Goal: Task Accomplishment & Management: Complete application form

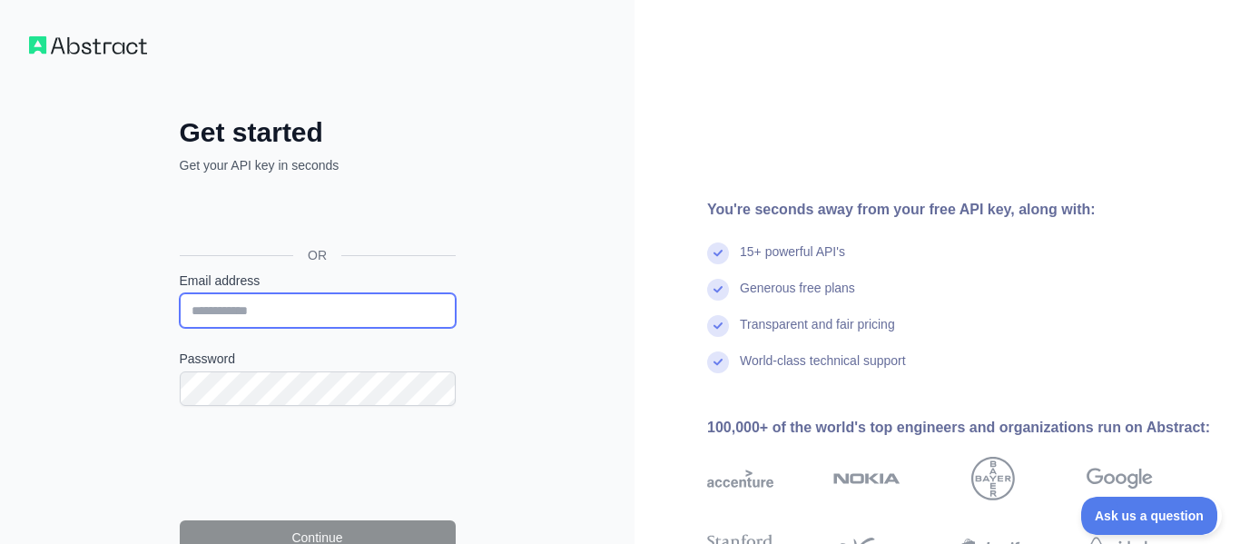
click at [198, 320] on input "Email address" at bounding box center [318, 310] width 276 height 34
type input "**********"
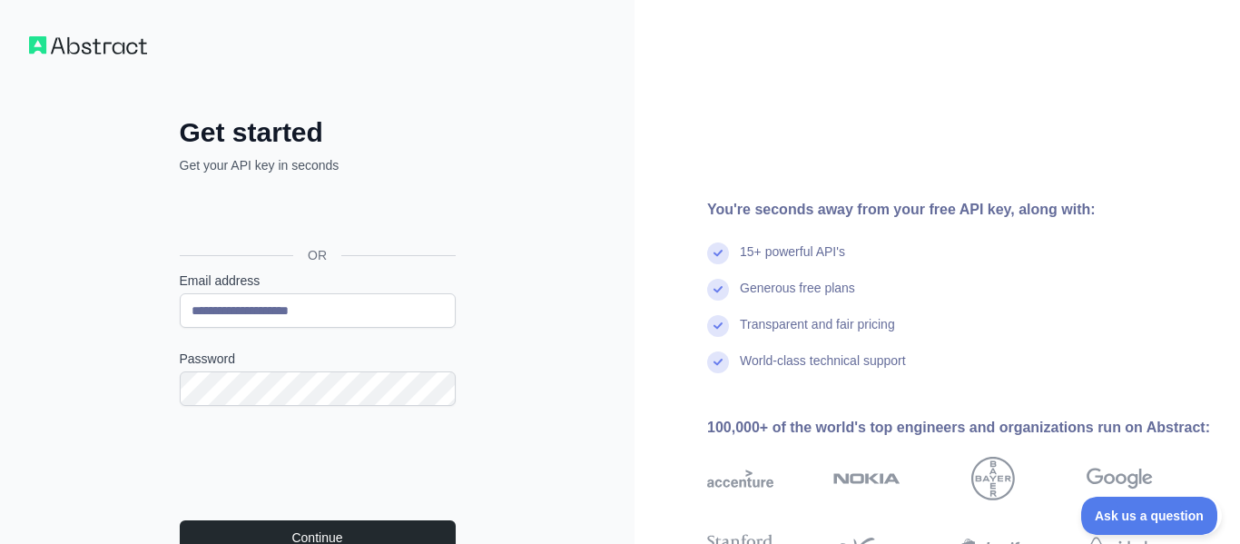
scroll to position [202, 0]
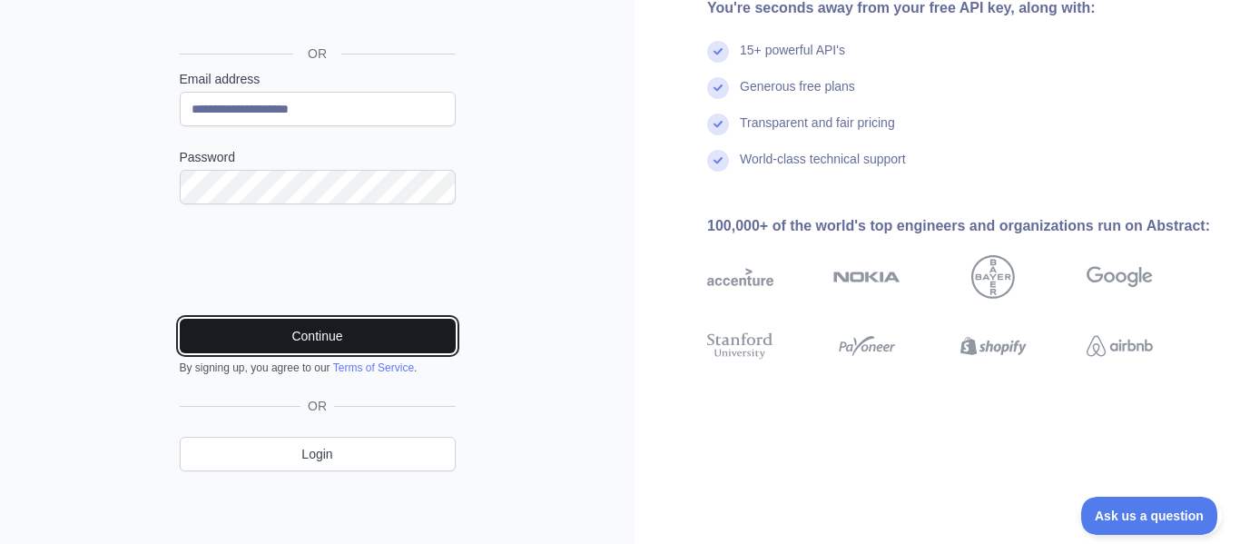
click at [281, 343] on button "Continue" at bounding box center [318, 336] width 276 height 34
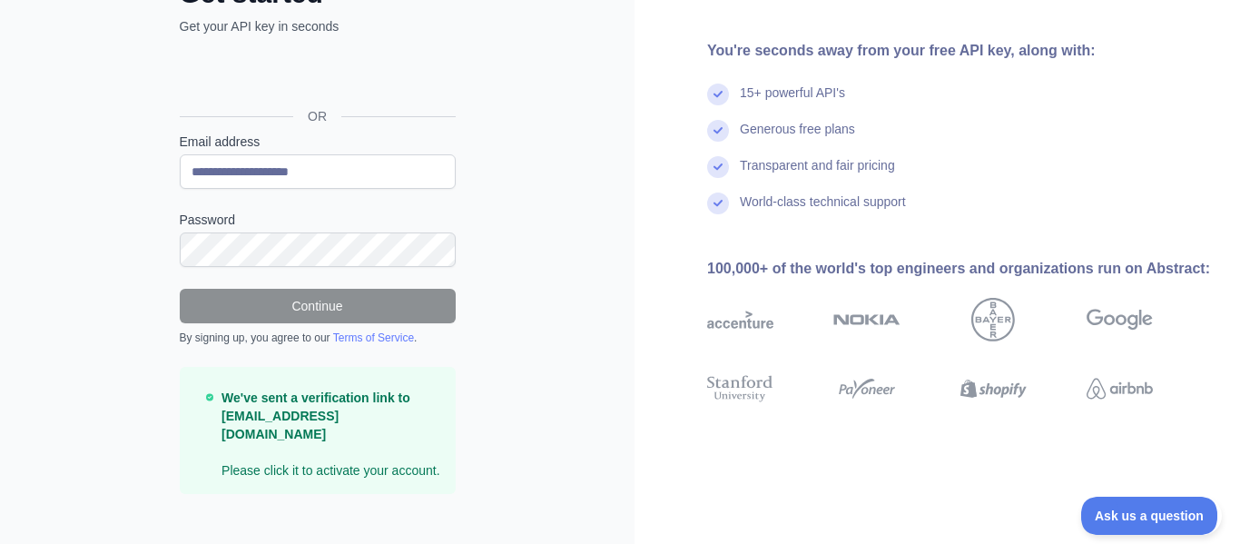
scroll to position [146, 0]
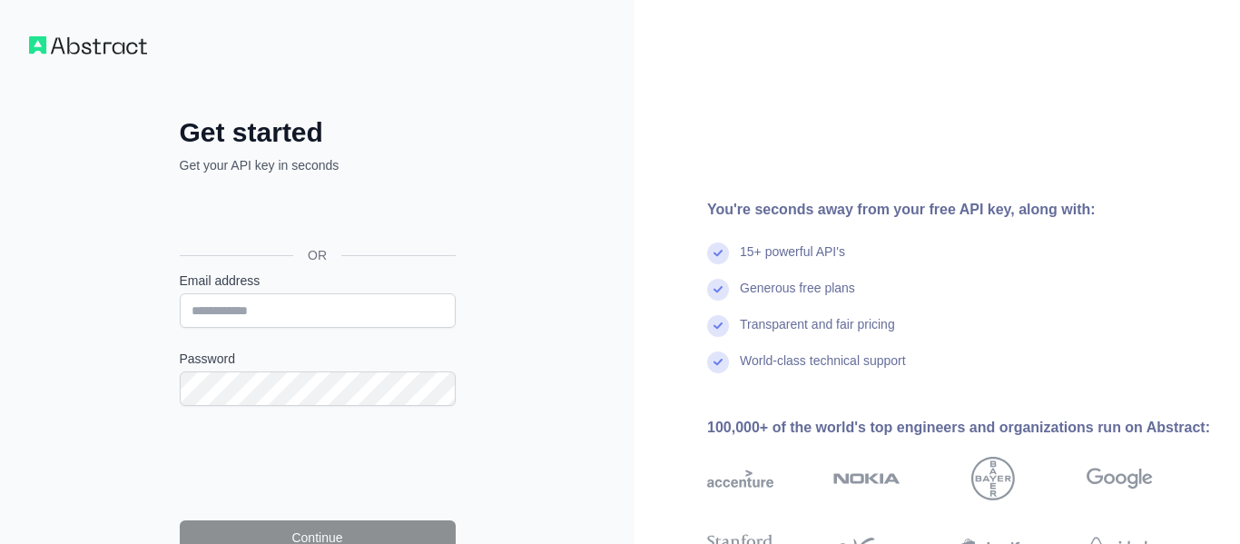
scroll to position [155, 0]
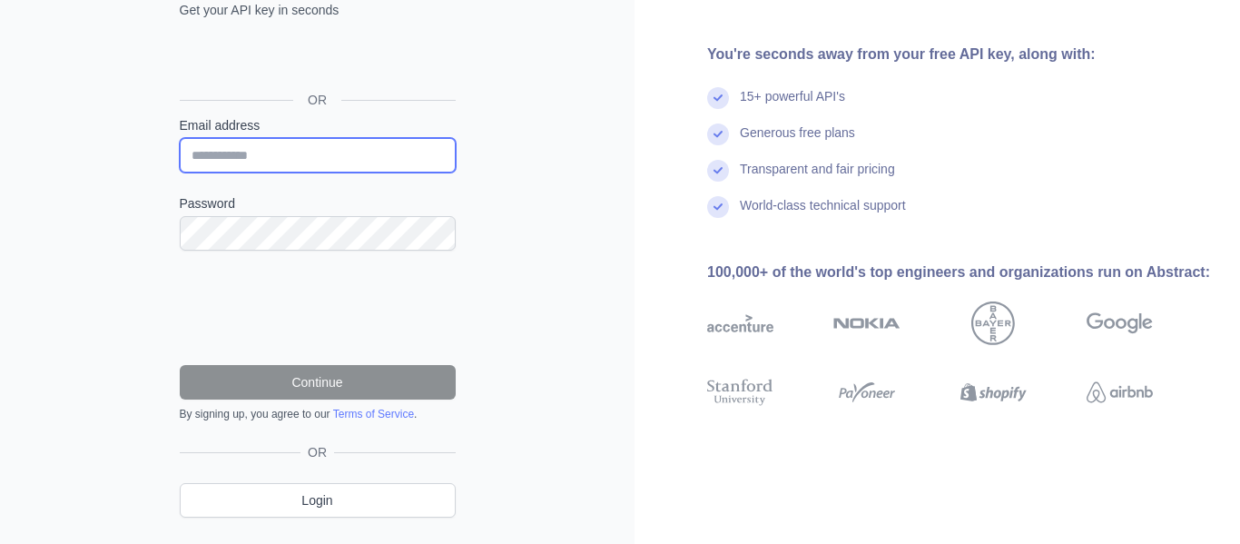
type input "**********"
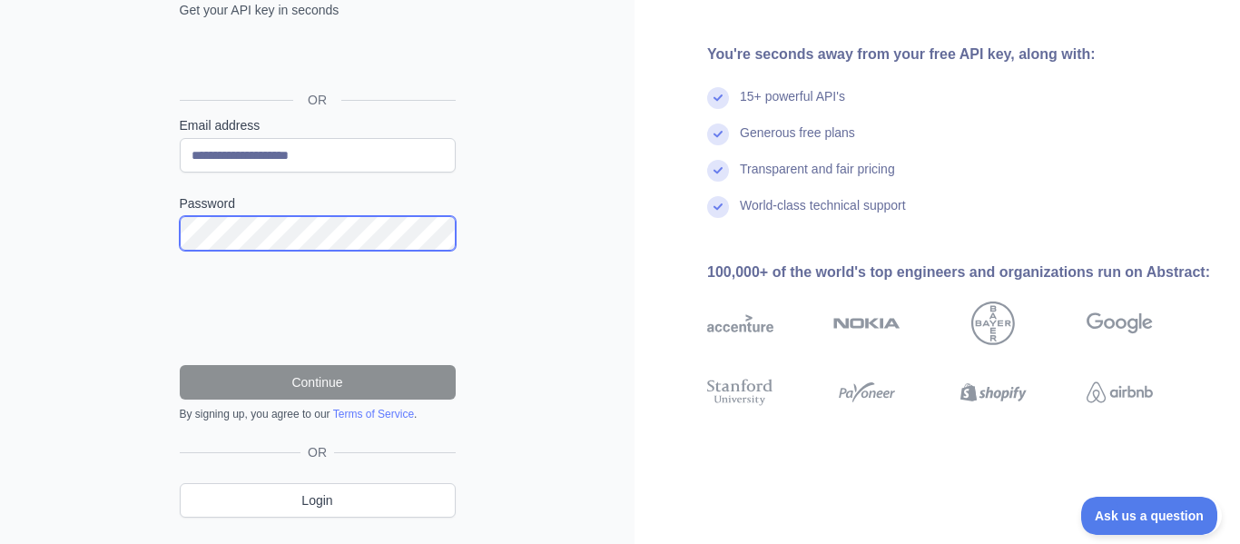
scroll to position [0, 0]
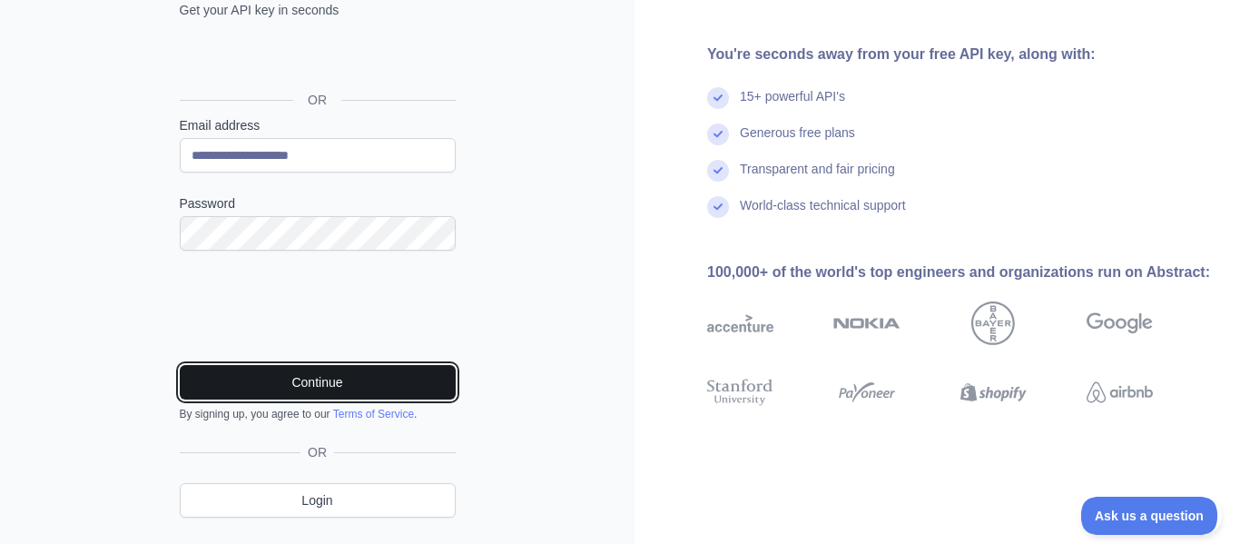
click at [245, 381] on button "Continue" at bounding box center [318, 382] width 276 height 34
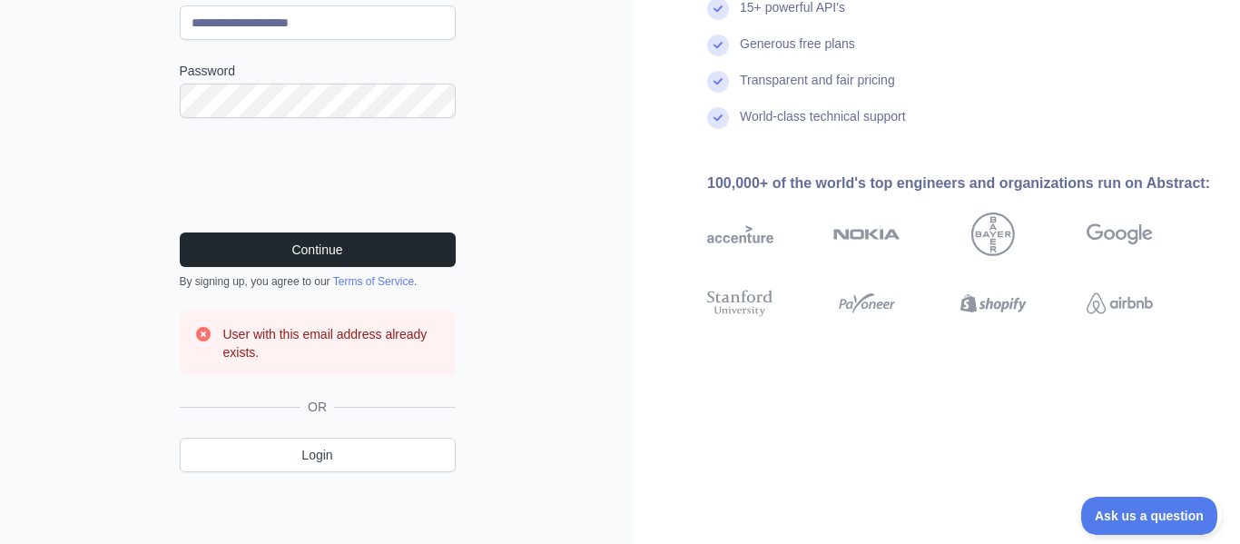
scroll to position [289, 0]
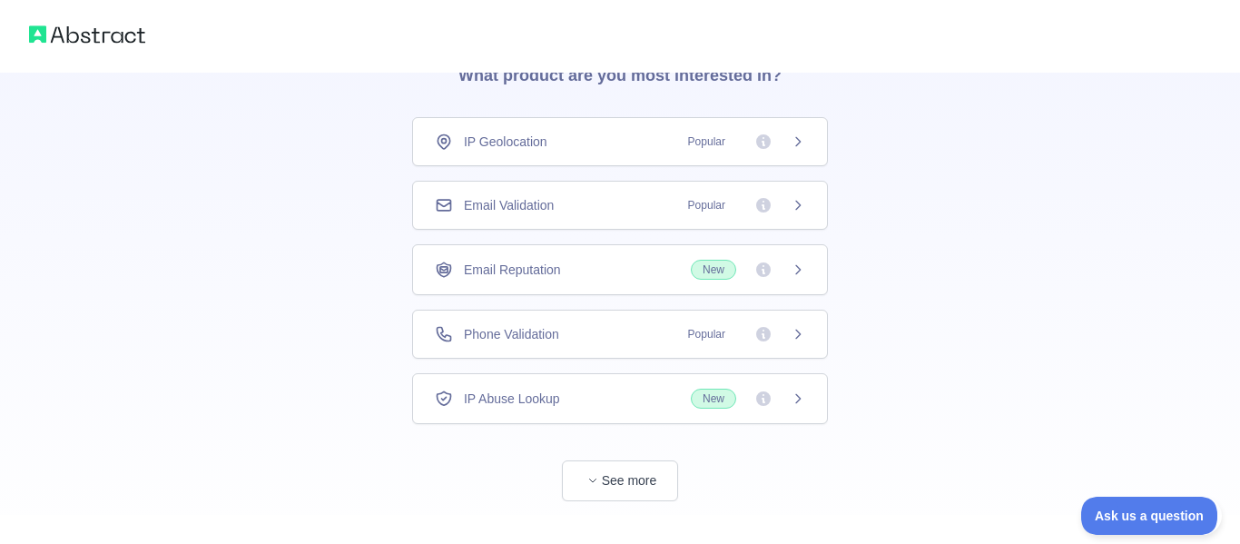
scroll to position [123, 0]
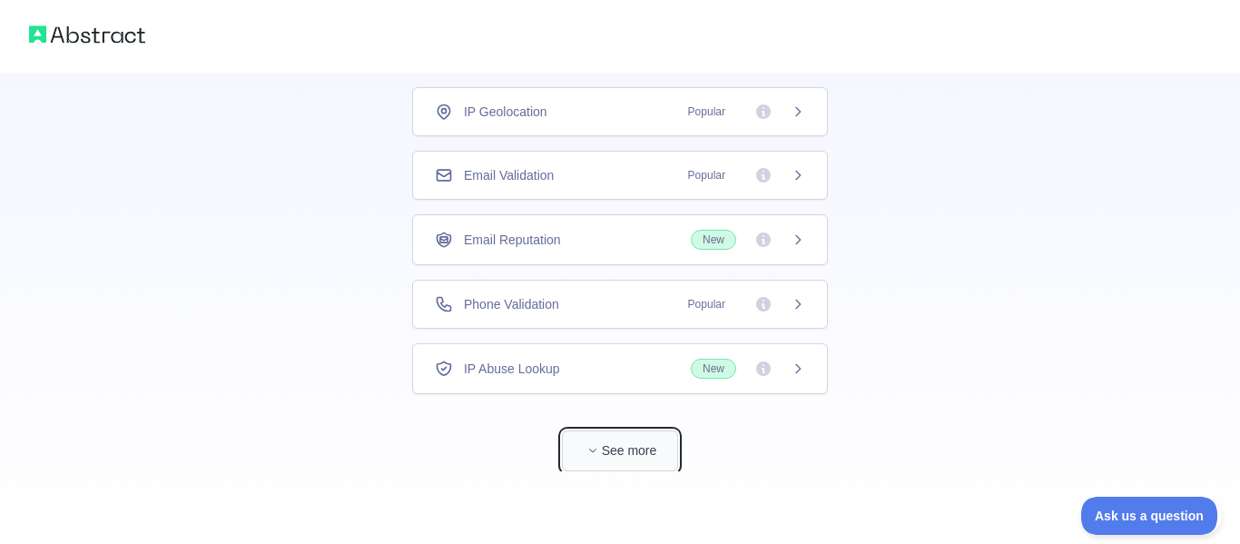
click at [610, 452] on button "See more" at bounding box center [620, 450] width 116 height 41
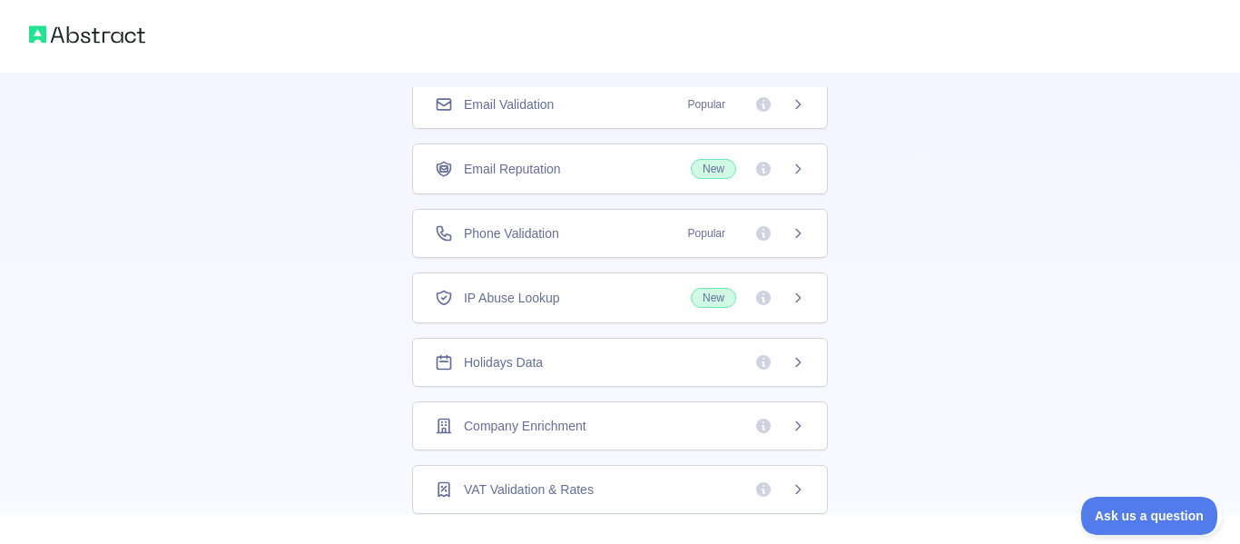
scroll to position [0, 0]
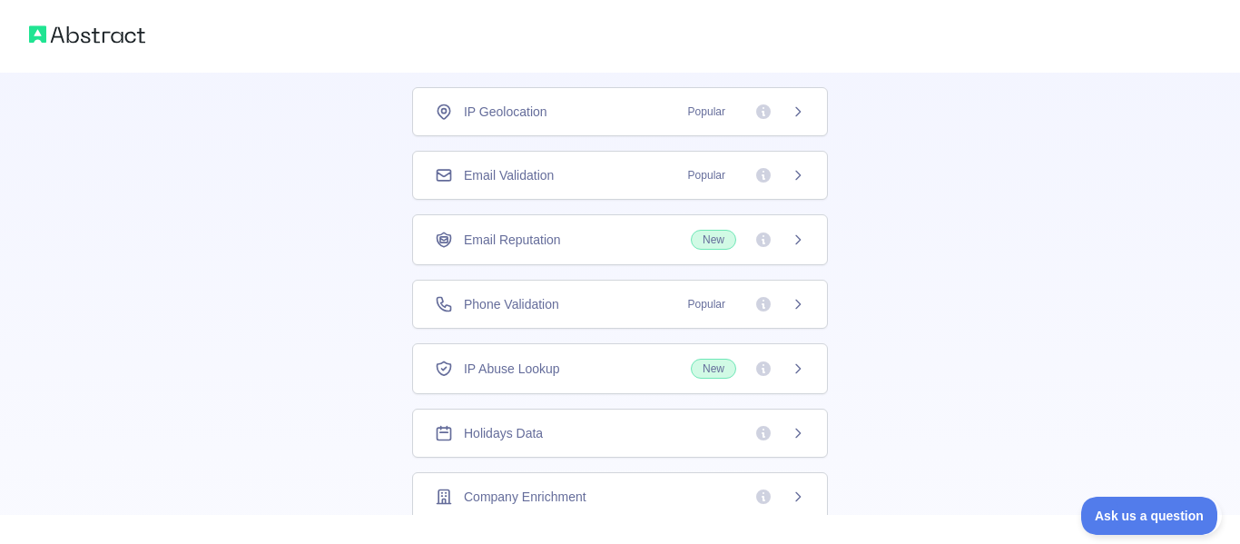
click at [787, 121] on div "IP Geolocation Popular" at bounding box center [620, 111] width 416 height 49
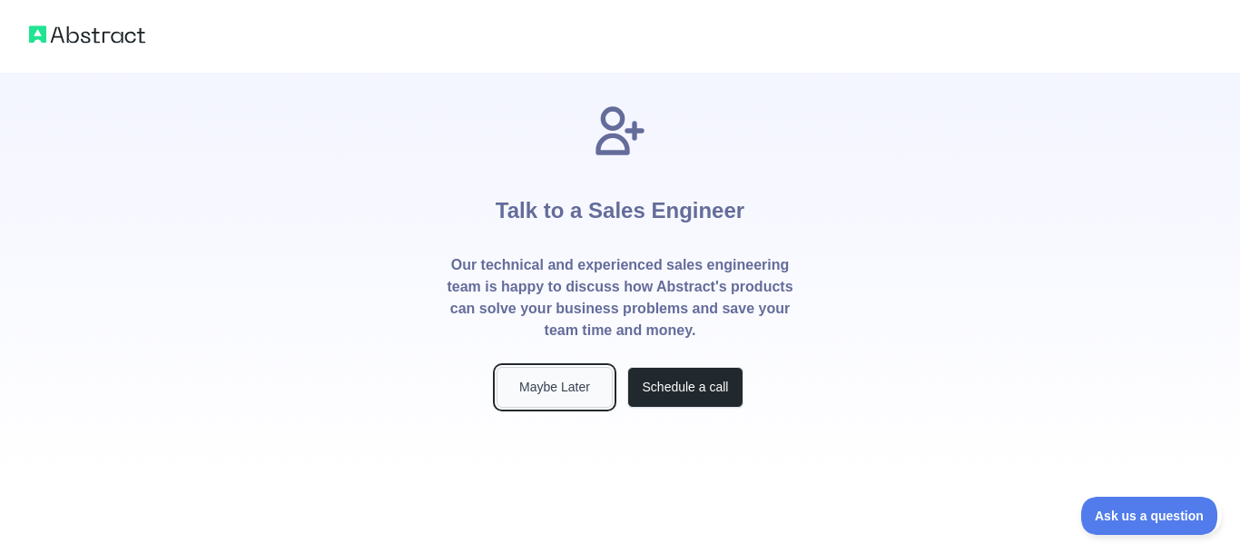
click at [573, 382] on button "Maybe Later" at bounding box center [555, 387] width 116 height 41
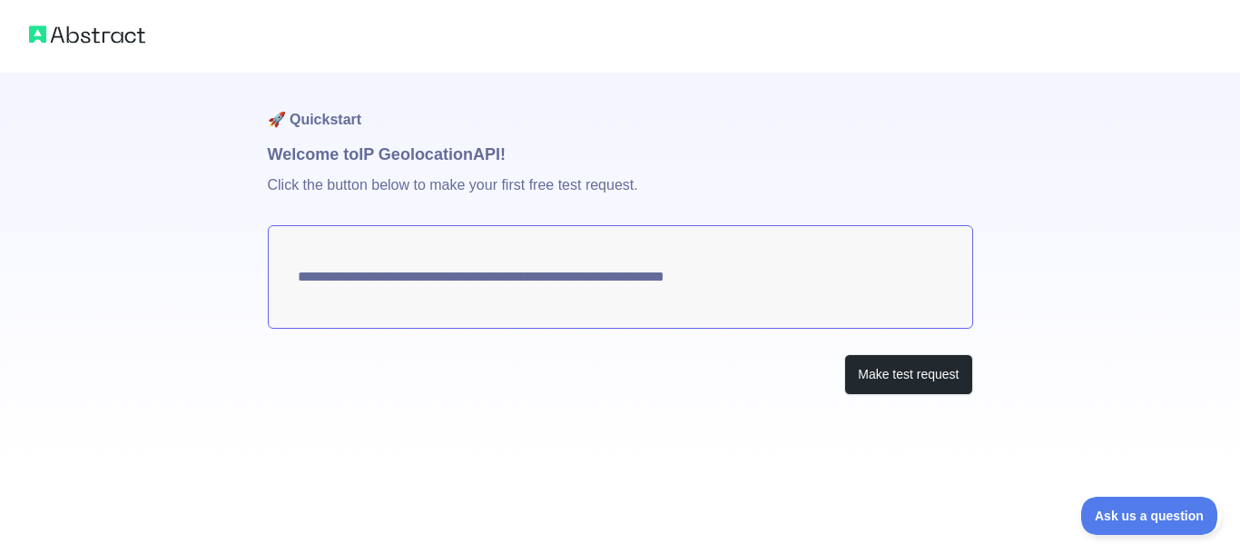
click at [665, 282] on textarea "**********" at bounding box center [620, 276] width 705 height 103
click at [947, 368] on button "Make test request" at bounding box center [908, 374] width 128 height 41
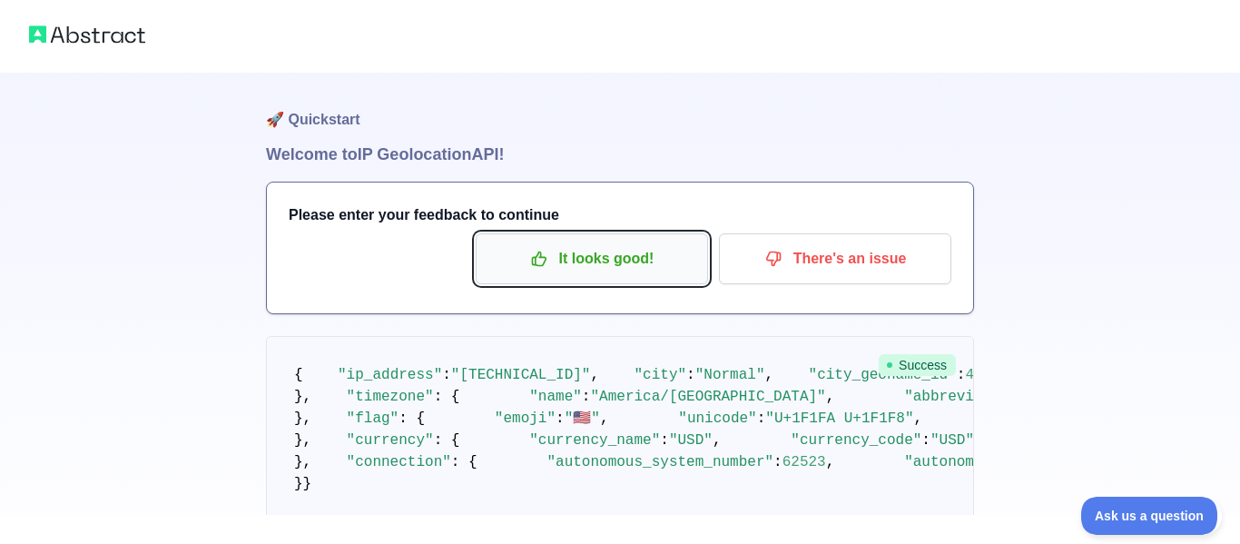
click at [597, 278] on button "It looks good!" at bounding box center [592, 258] width 232 height 51
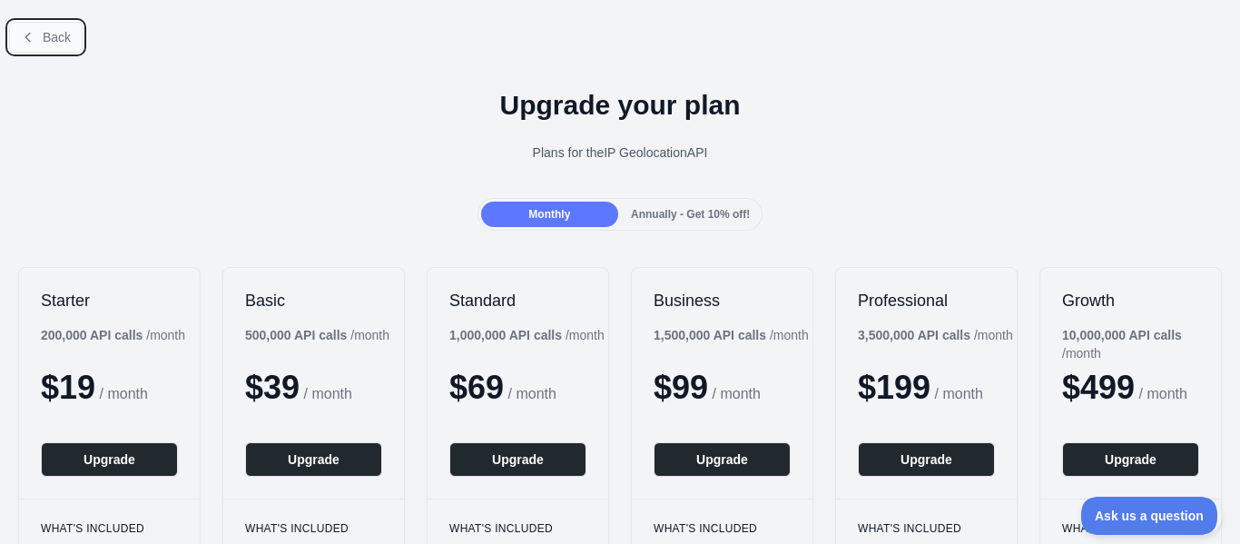
click at [54, 31] on span "Back" at bounding box center [57, 37] width 28 height 15
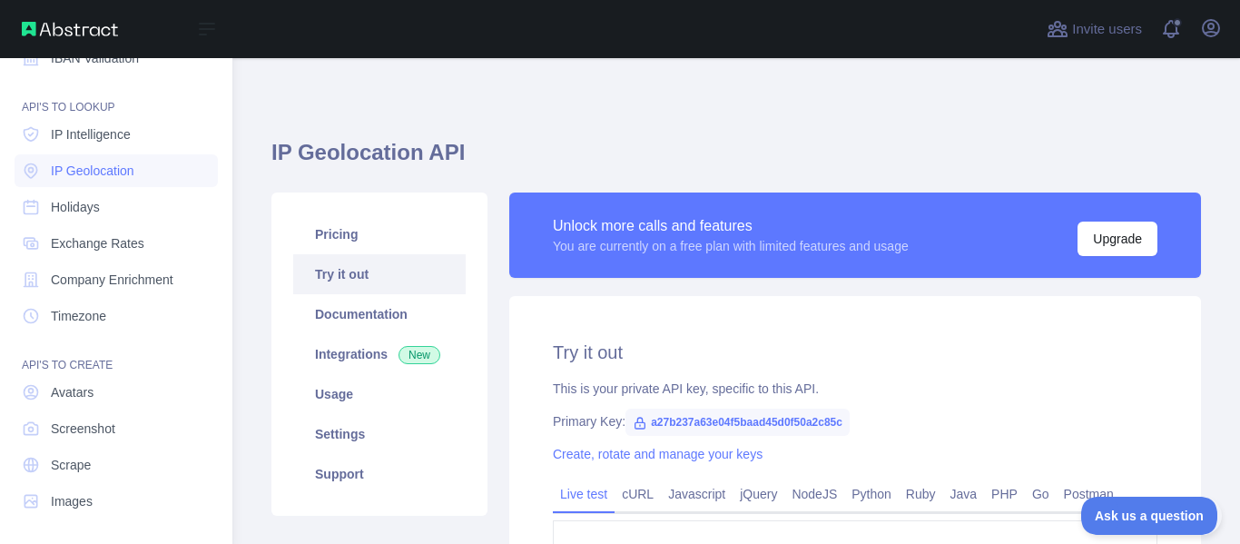
scroll to position [255, 0]
click at [73, 265] on link "Company Enrichment" at bounding box center [116, 277] width 203 height 33
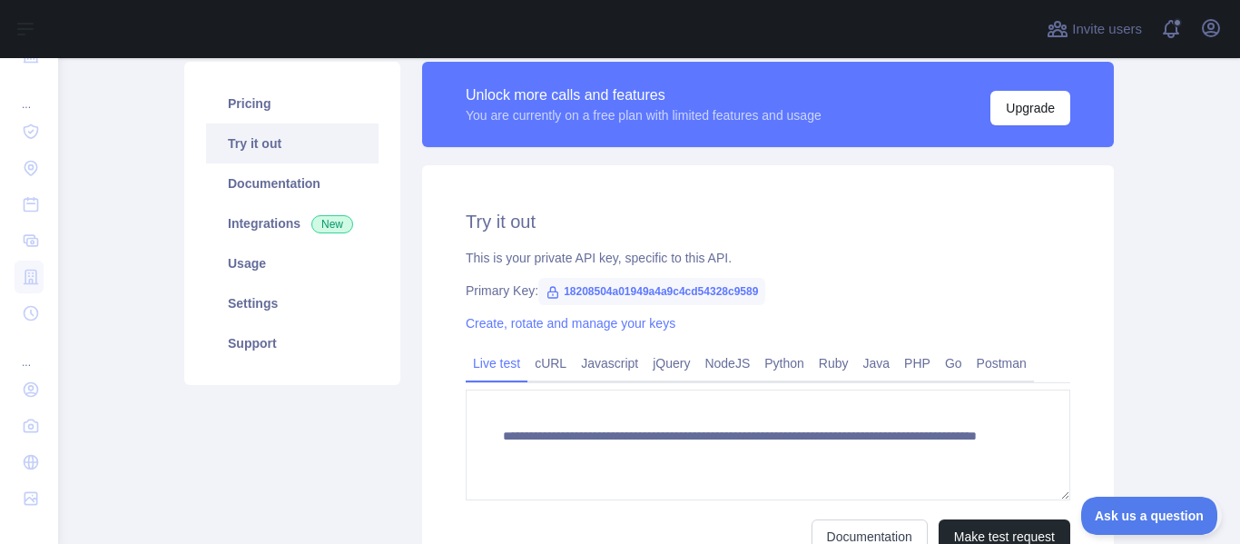
scroll to position [134, 0]
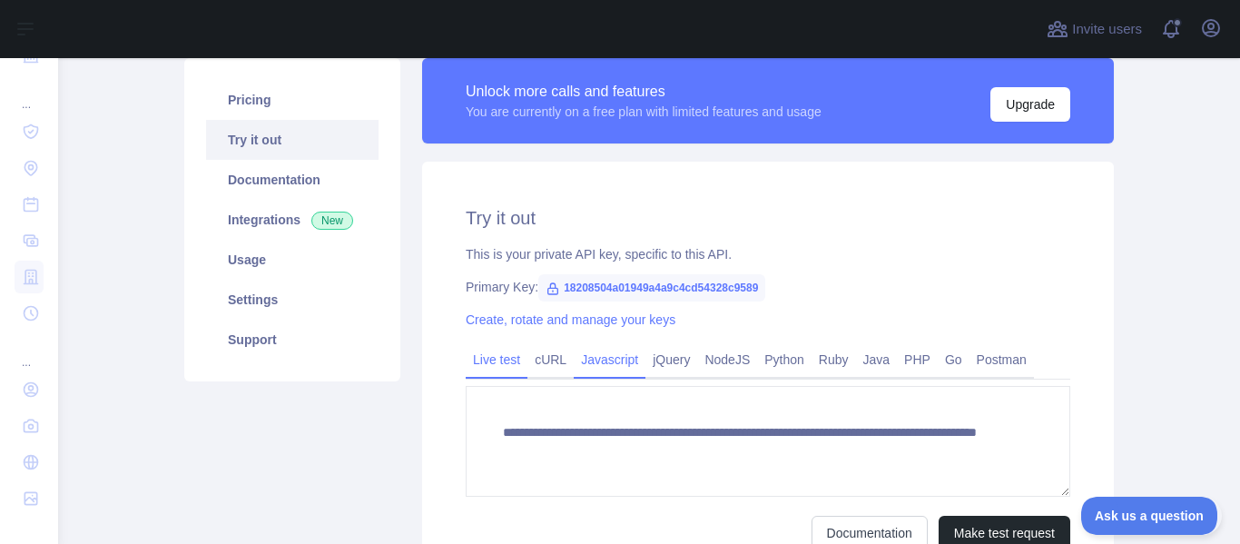
click at [588, 356] on link "Javascript" at bounding box center [610, 359] width 72 height 29
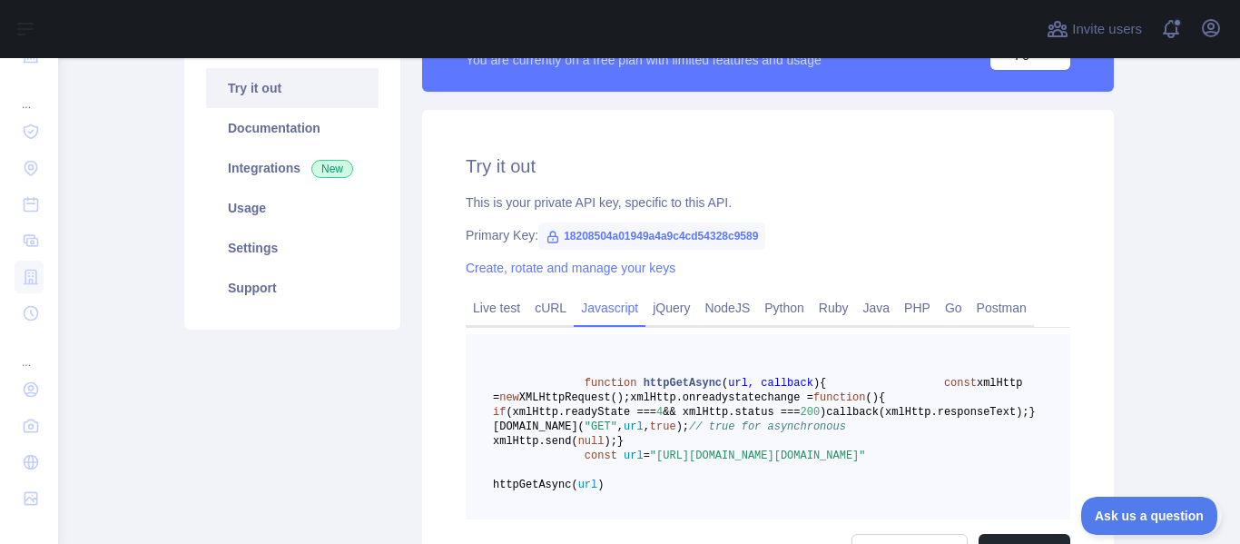
scroll to position [191, 0]
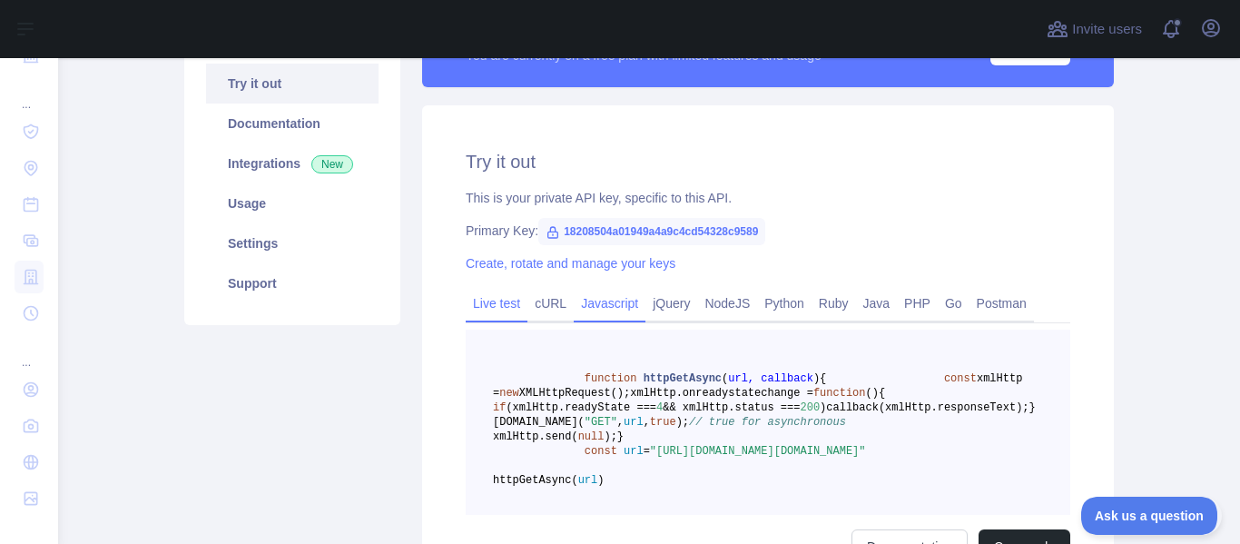
click at [508, 303] on link "Live test" at bounding box center [497, 303] width 62 height 29
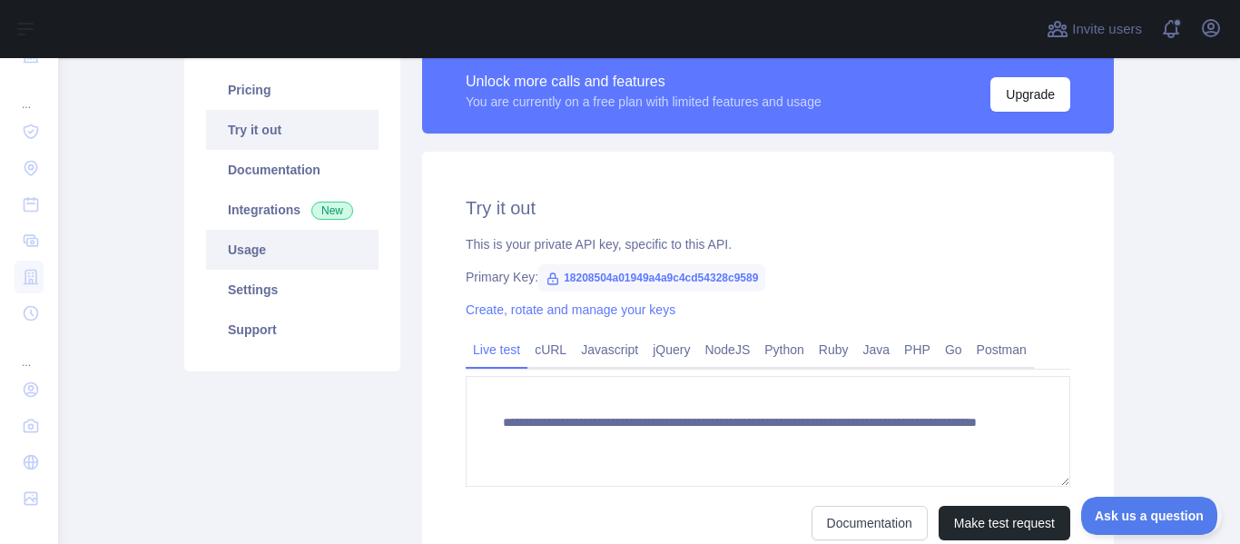
scroll to position [139, 0]
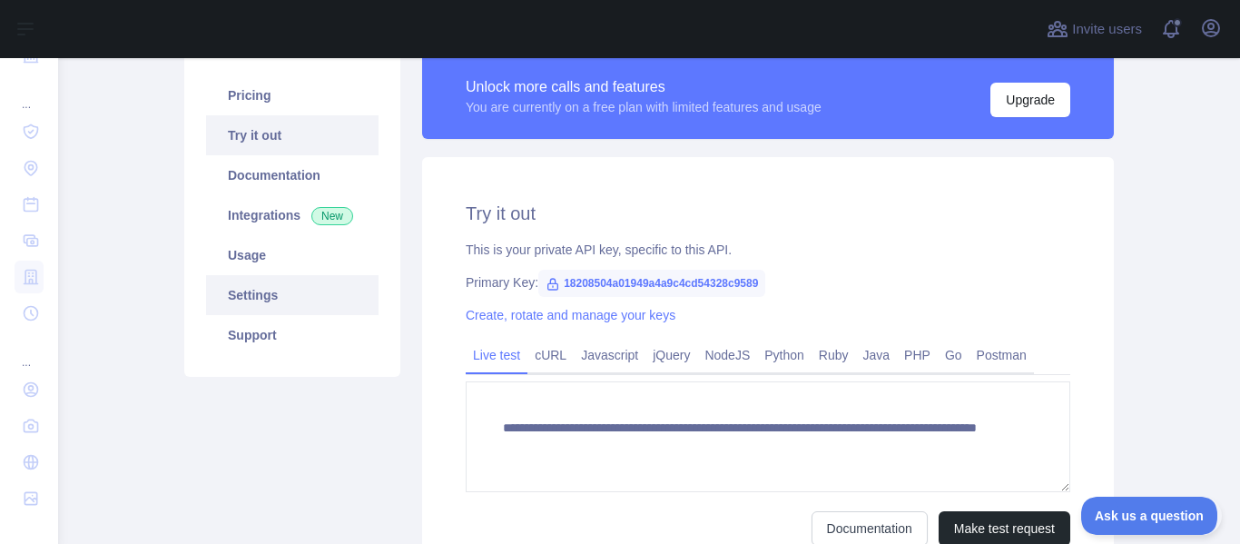
click at [266, 307] on link "Settings" at bounding box center [292, 295] width 172 height 40
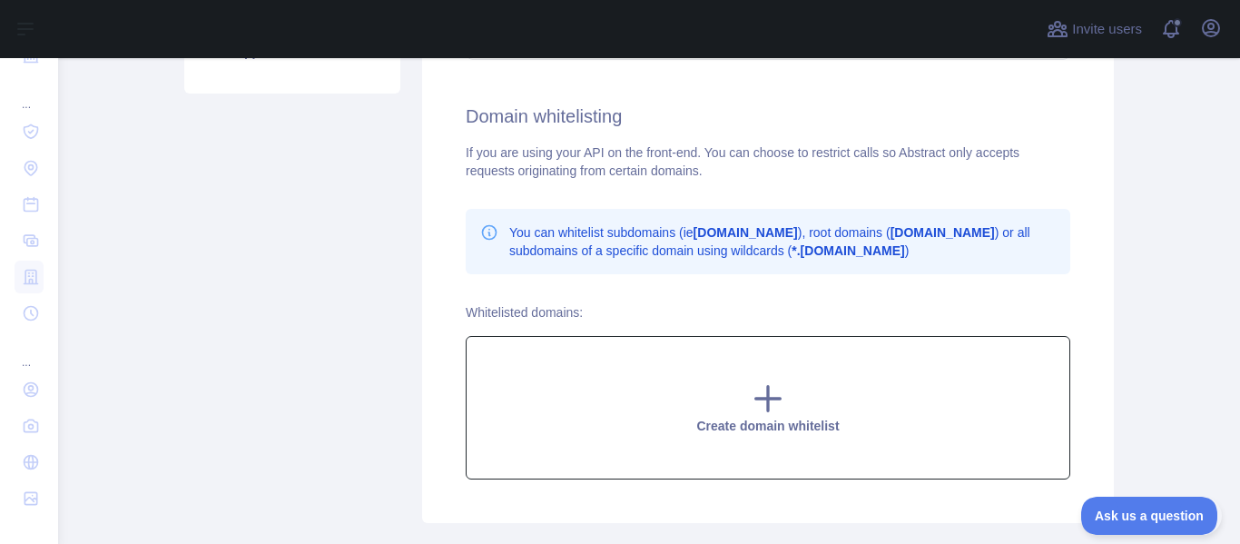
scroll to position [421, 0]
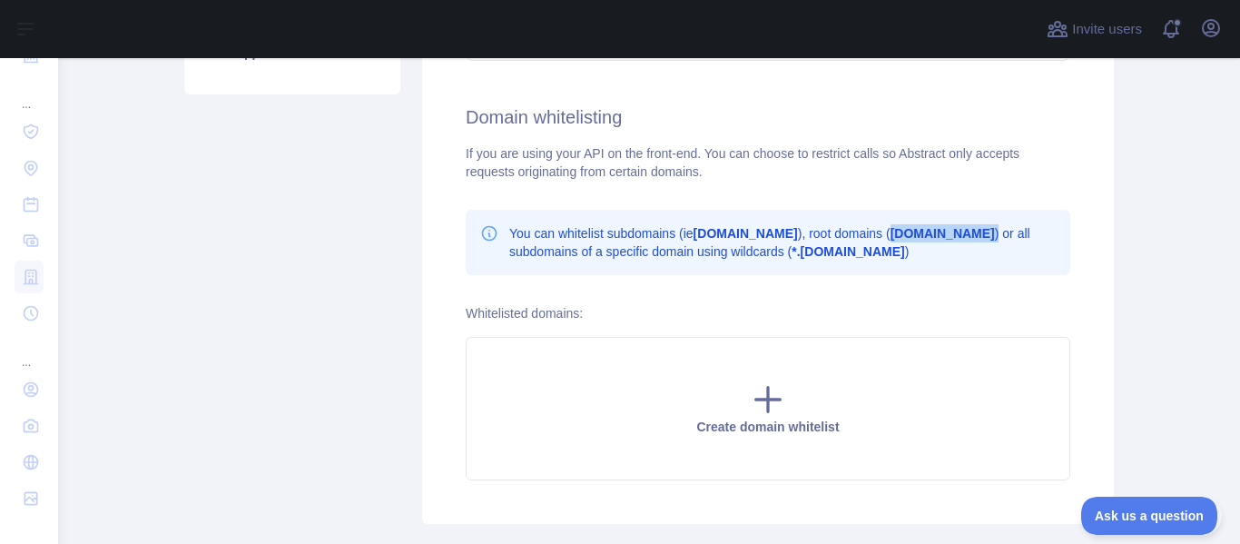
drag, startPoint x: 888, startPoint y: 232, endPoint x: 961, endPoint y: 234, distance: 73.6
click at [961, 234] on p "You can whitelist subdomains (ie [DOMAIN_NAME] ), root domains ( [DOMAIN_NAME] …" at bounding box center [782, 242] width 547 height 36
copy p "[DOMAIN_NAME] )"
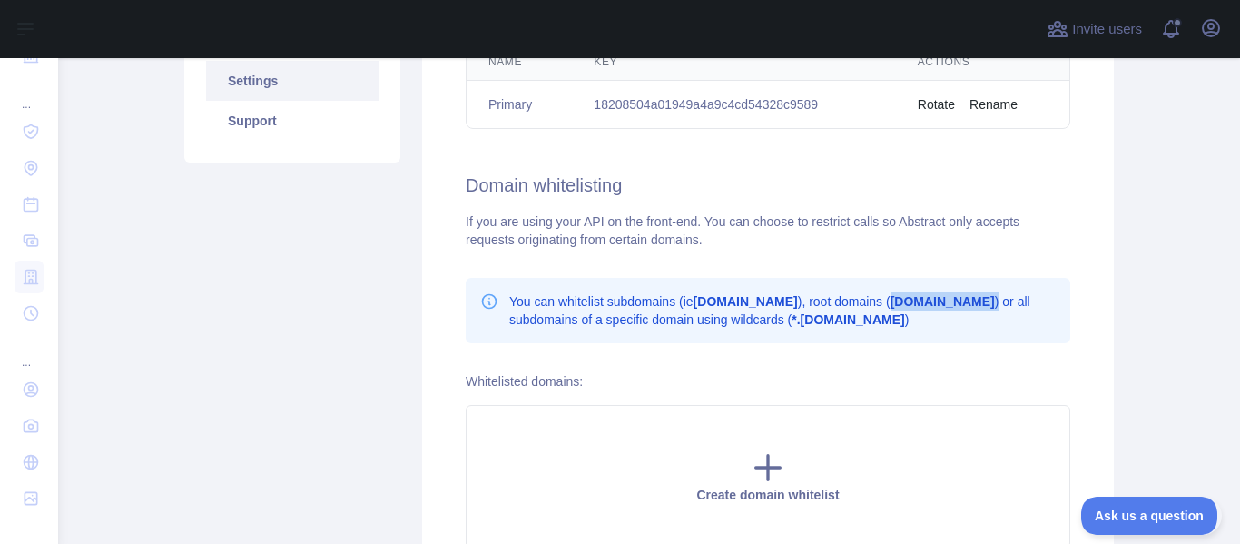
scroll to position [358, 0]
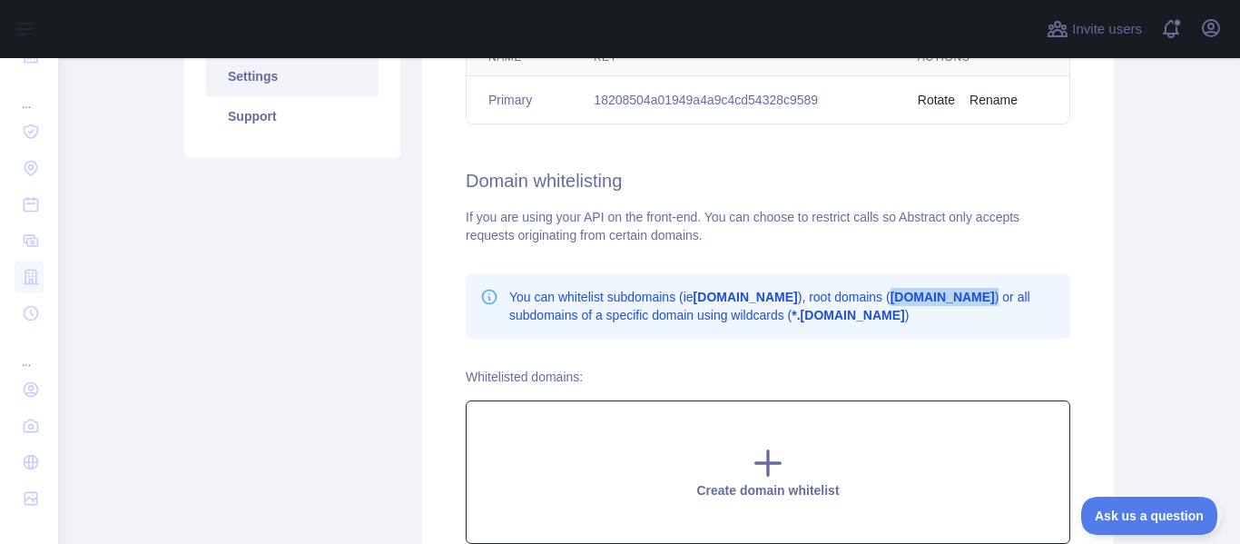
click at [757, 458] on icon at bounding box center [768, 463] width 36 height 36
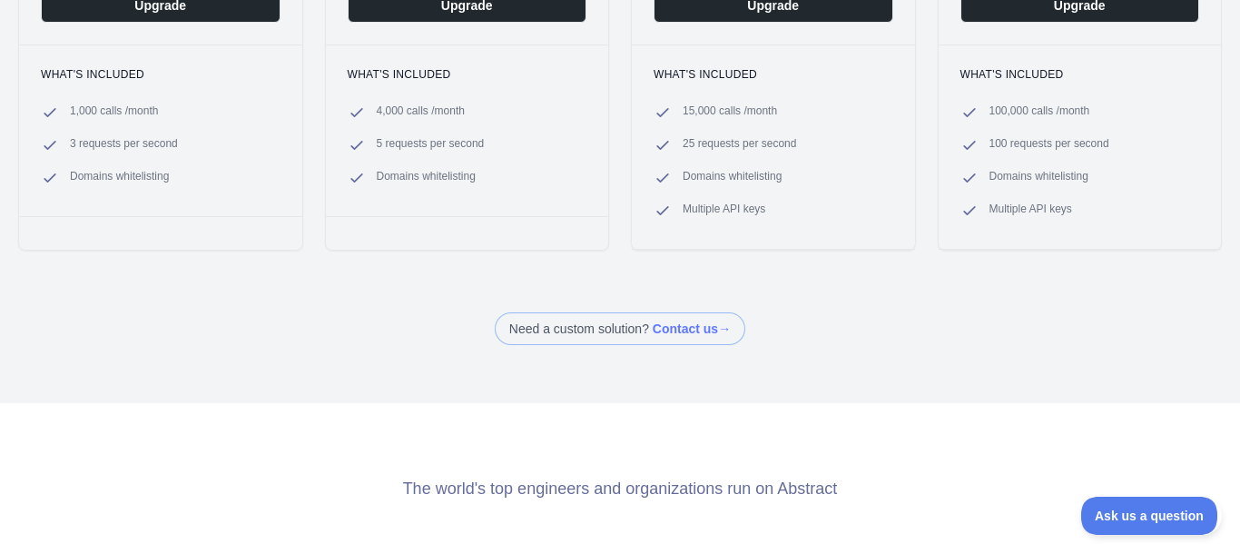
scroll to position [463, 0]
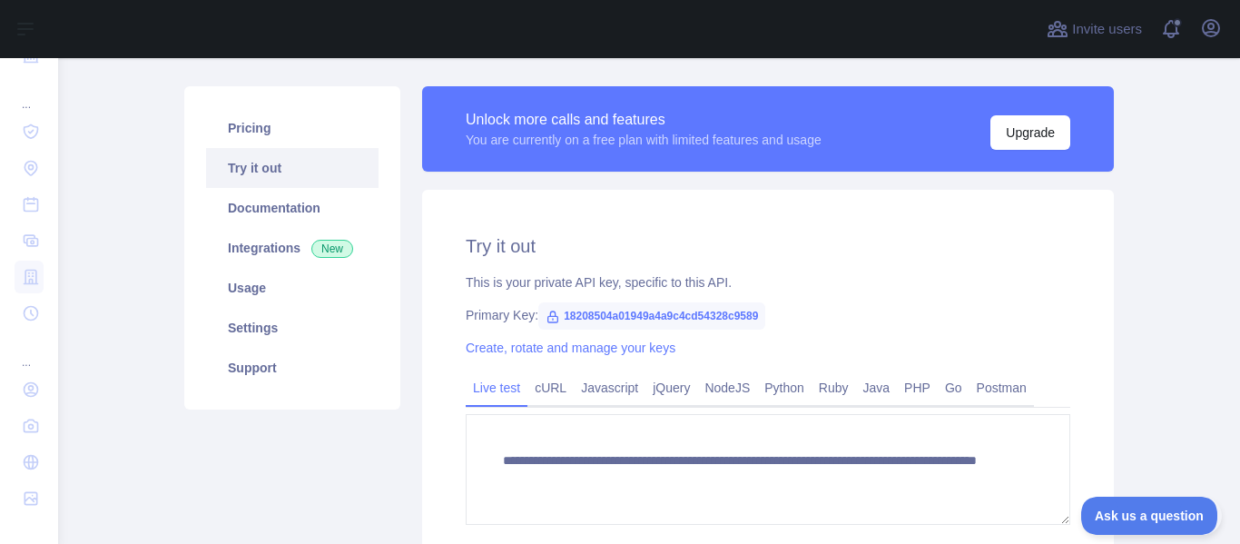
type textarea "**********"
